Goal: Task Accomplishment & Management: Manage account settings

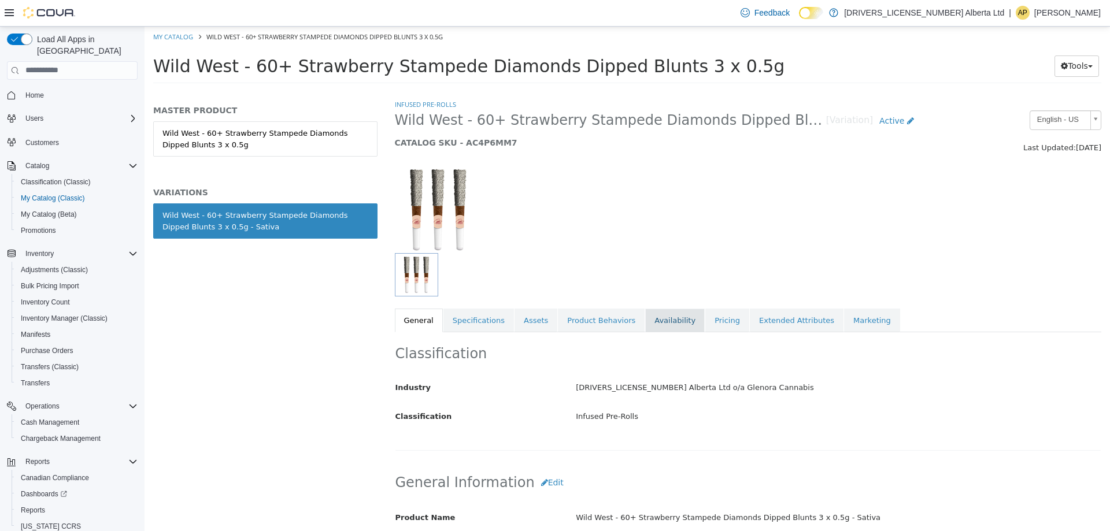
click at [654, 331] on link "Availability" at bounding box center [675, 320] width 60 height 24
